Goal: Find specific page/section: Find specific page/section

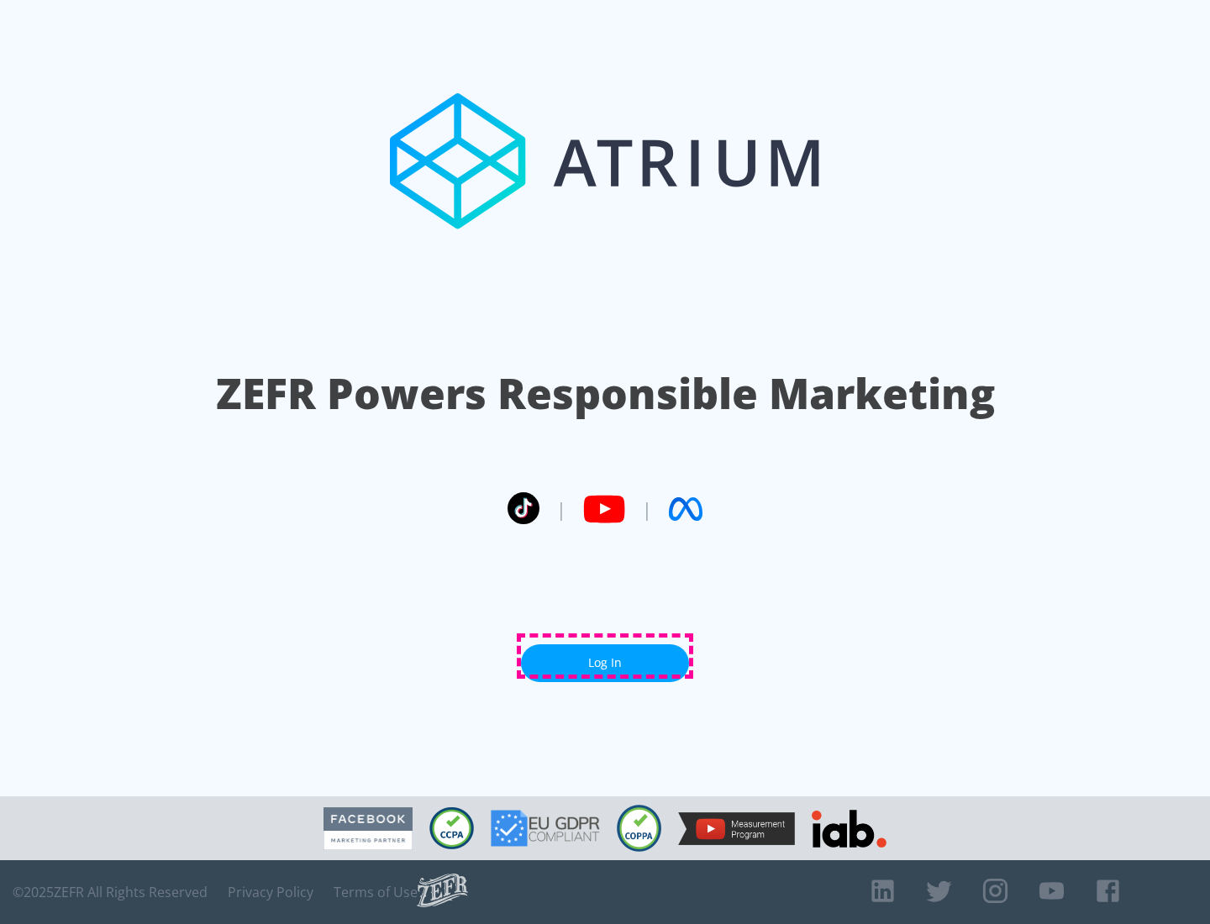
click at [605, 656] on link "Log In" at bounding box center [605, 663] width 168 height 38
